Goal: Information Seeking & Learning: Find specific fact

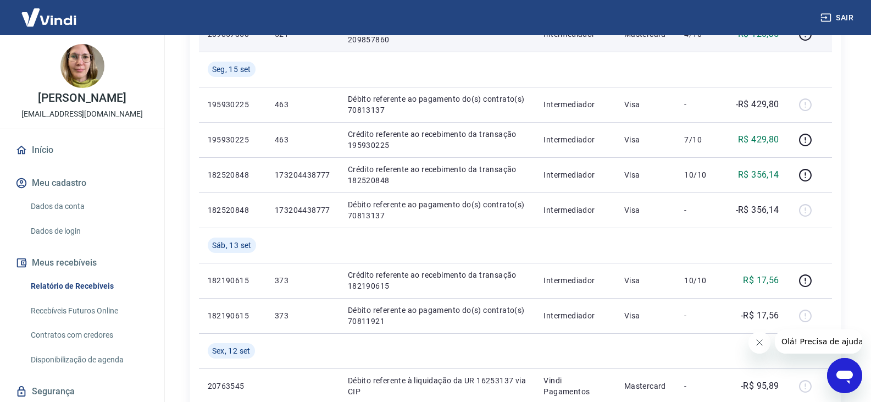
scroll to position [330, 0]
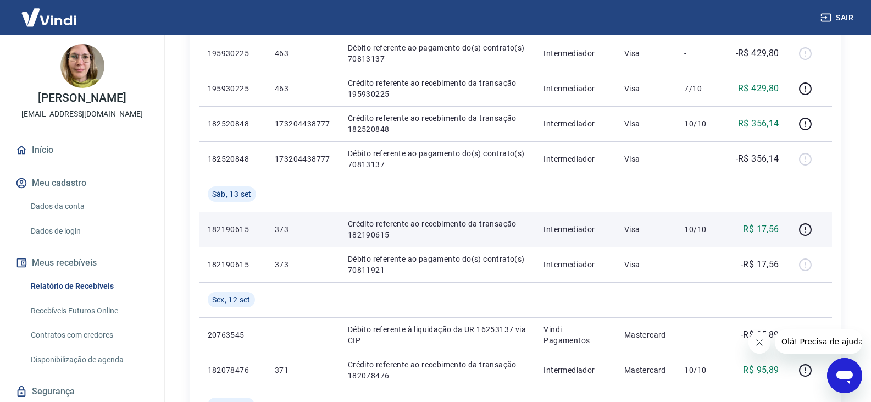
click at [379, 234] on p "Crédito referente ao recebimento da transação 182190615" at bounding box center [437, 229] width 179 height 22
copy p "182190615"
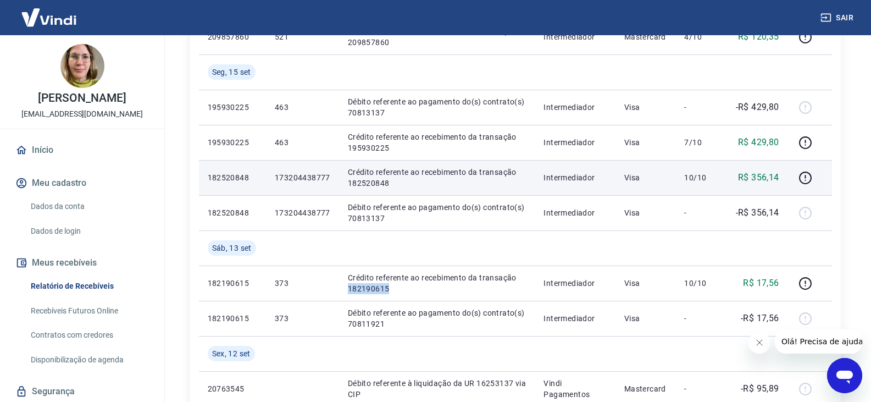
scroll to position [275, 0]
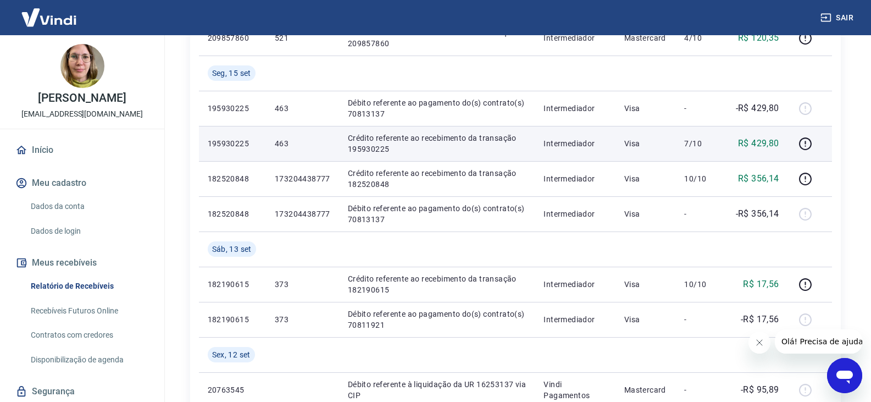
click at [375, 147] on p "Crédito referente ao recebimento da transação 195930225" at bounding box center [437, 143] width 179 height 22
copy p "195930225"
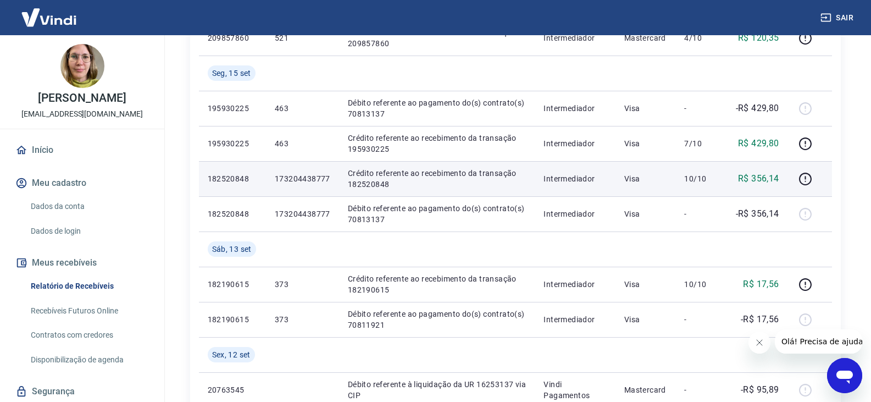
click at [377, 186] on p "Crédito referente ao recebimento da transação 182520848" at bounding box center [437, 179] width 179 height 22
copy p "182520848"
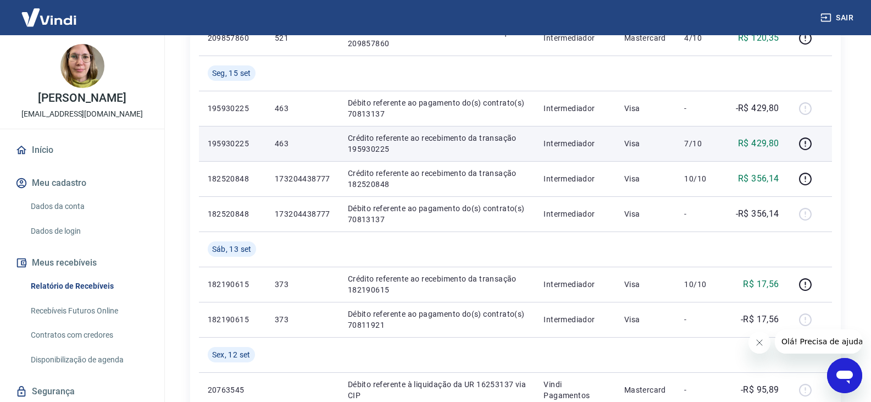
click at [387, 146] on p "Crédito referente ao recebimento da transação 195930225" at bounding box center [437, 143] width 179 height 22
click at [372, 146] on p "Crédito referente ao recebimento da transação 195930225" at bounding box center [437, 143] width 179 height 22
copy p "195930225"
